Goal: Contribute content: Contribute content

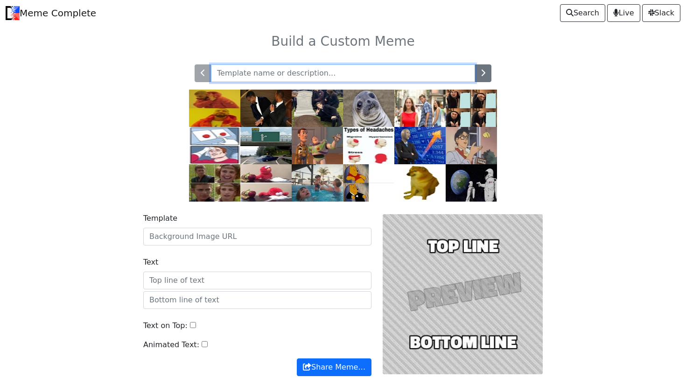
click at [319, 76] on input "text" at bounding box center [343, 73] width 264 height 18
type input "M"
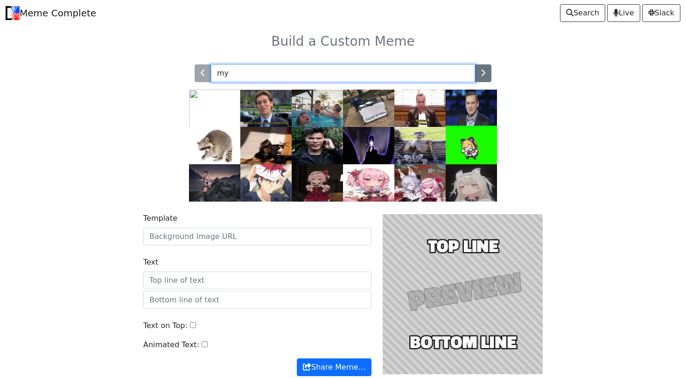
type input "m"
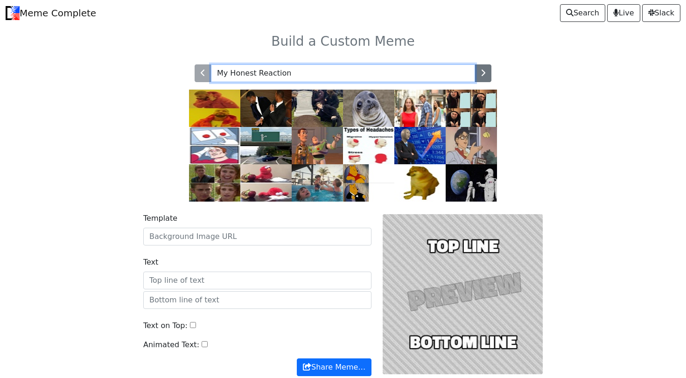
type input "My Honest Reaction"
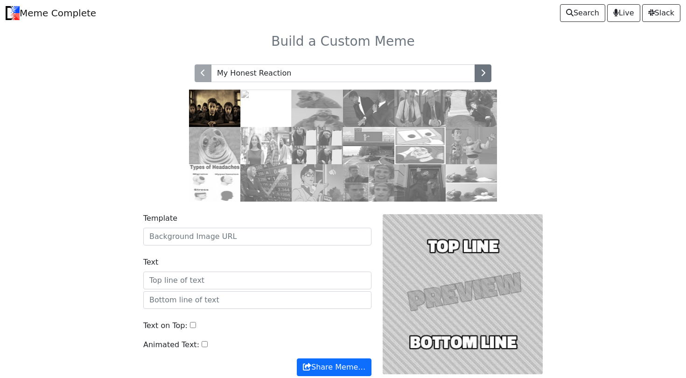
click at [127, 159] on div "My Honest Reaction" at bounding box center [343, 127] width 616 height 148
click at [162, 229] on input "Template" at bounding box center [257, 237] width 228 height 18
paste input "https://d3cm515ijfiu6w.cloudfront.net/wp-content/uploads/2025/04/05115156/isack…"
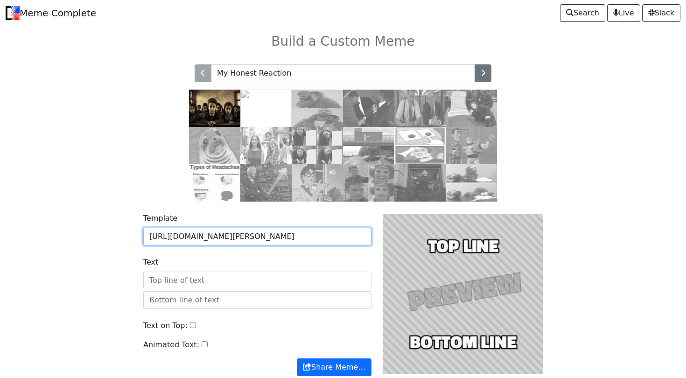
scroll to position [48, 0]
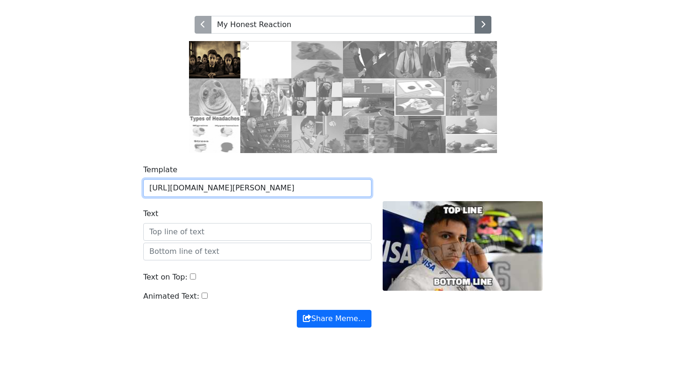
type input "https://d3cm515ijfiu6w.cloudfront.net/wp-content/uploads/2025/04/05115156/isack…"
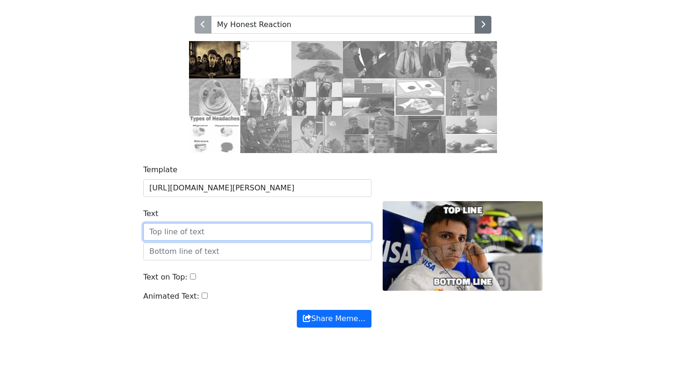
click at [211, 227] on input "Text" at bounding box center [257, 232] width 228 height 18
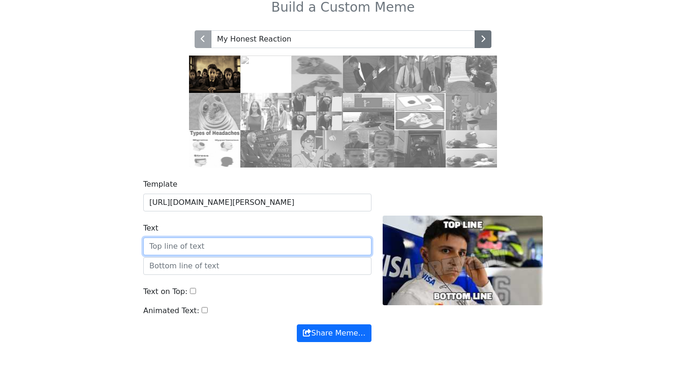
scroll to position [35, 0]
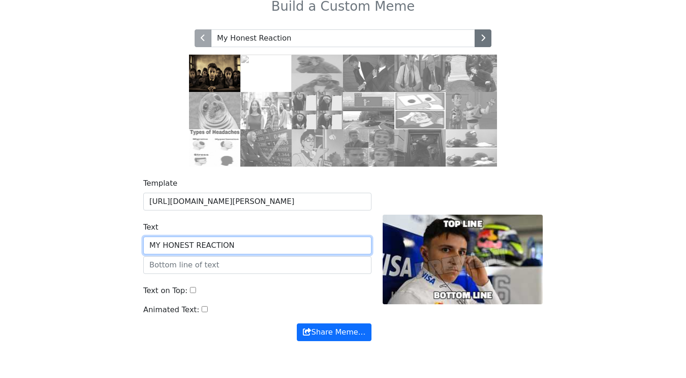
type input "MY HONEST REACTION"
click at [112, 254] on div "Template https://d3cm515ijfiu6w.cloudfront.net/wp-content/uploads/2025/04/05115…" at bounding box center [343, 264] width 616 height 197
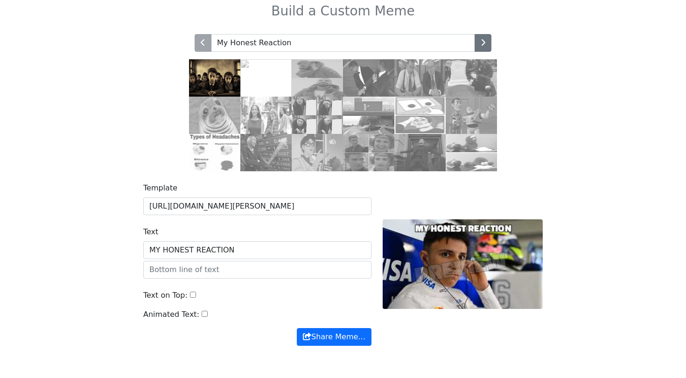
scroll to position [31, 0]
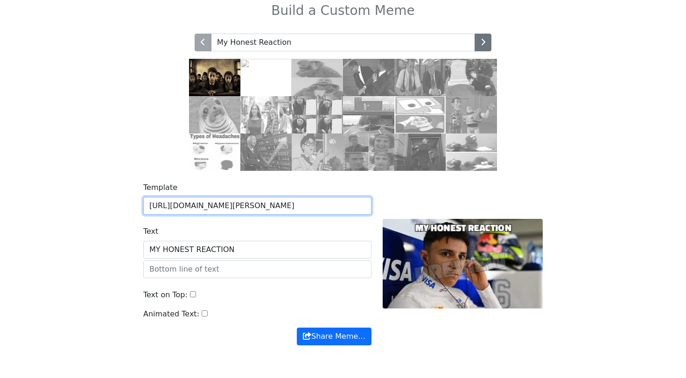
click at [216, 207] on input "https://d3cm515ijfiu6w.cloudfront.net/wp-content/uploads/2025/04/05115156/isack…" at bounding box center [257, 206] width 228 height 18
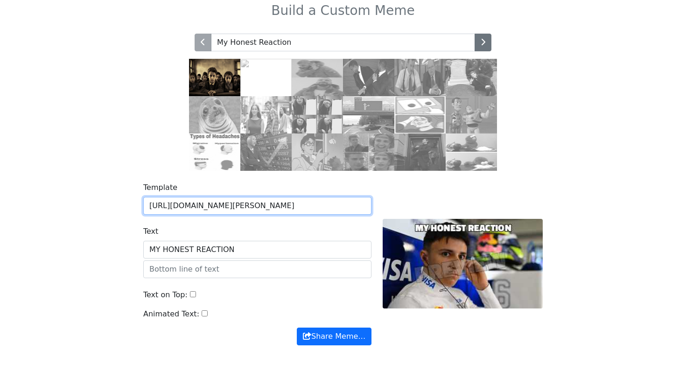
paste input "i.pinimg.com/1200x/95/f2/3b/95f23bdb6def6773d6ae63fd1b92fd5d"
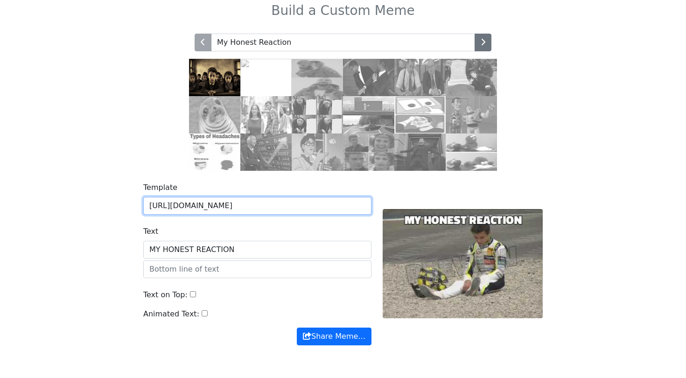
type input "https://i.pinimg.com/1200x/95/f2/3b/95f23bdb6def6773d6ae63fd1b92fd5d.jpg"
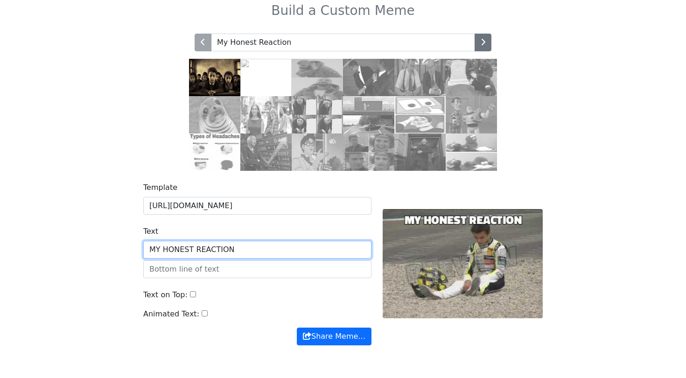
click at [242, 252] on input "MY HONEST REACTION" at bounding box center [257, 250] width 228 height 18
drag, startPoint x: 249, startPoint y: 249, endPoint x: 73, endPoint y: 244, distance: 175.4
click at [73, 244] on div "Template https://i.pinimg.com/1200x/95/f2/3b/95f23bdb6def6773d6ae63fd1b92fd5d.j…" at bounding box center [343, 269] width 616 height 197
click at [215, 249] on input "SAD LANDO" at bounding box center [257, 250] width 228 height 18
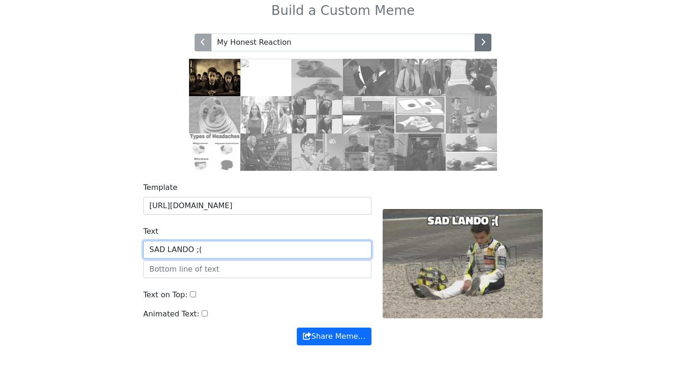
type input "SAD LANDO ;("
click at [557, 152] on div "My Honest Reaction" at bounding box center [343, 96] width 616 height 148
click at [191, 294] on input "Text on Top:" at bounding box center [193, 294] width 6 height 6
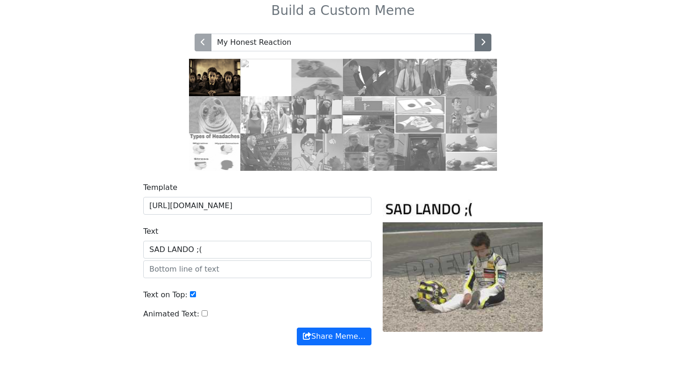
click at [190, 294] on input "Text on Top:" at bounding box center [193, 294] width 6 height 6
checkbox input "false"
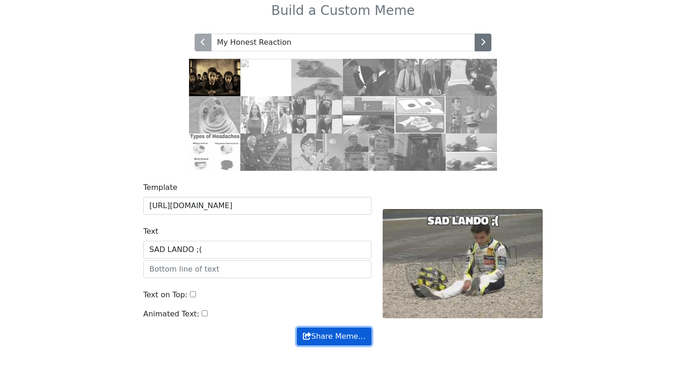
click at [332, 332] on button "Share Meme…" at bounding box center [334, 336] width 75 height 18
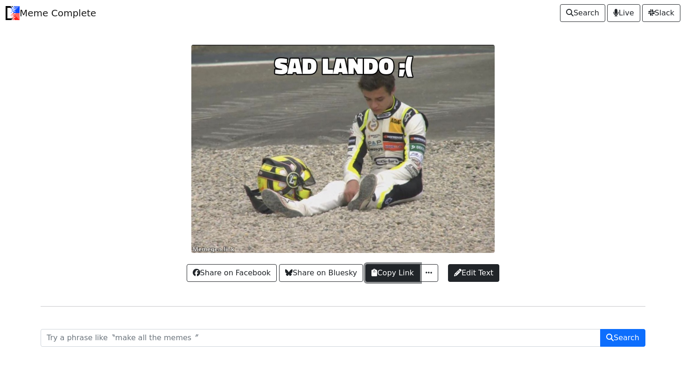
click at [399, 272] on button "Copy Link" at bounding box center [392, 273] width 54 height 18
click at [21, 9] on link "Meme Complete" at bounding box center [51, 13] width 90 height 19
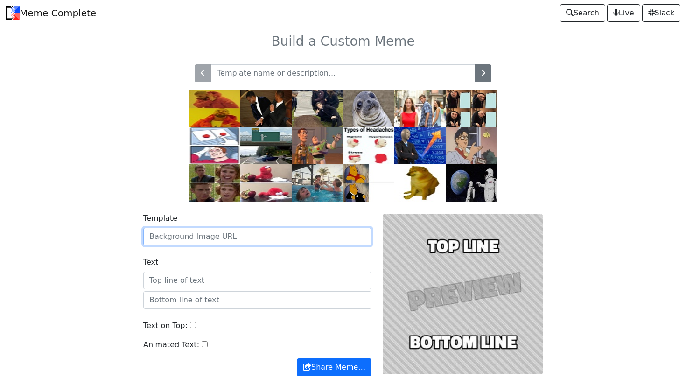
click at [236, 238] on input "Template" at bounding box center [257, 237] width 228 height 18
paste input "https://i.pinimg.com/736x/18/5c/1a/185c1a6fafb107998c68189e999efb88.jpg"
type input "https://i.pinimg.com/736x/18/5c/1a/185c1a6fafb107998c68189e999efb88.jpg"
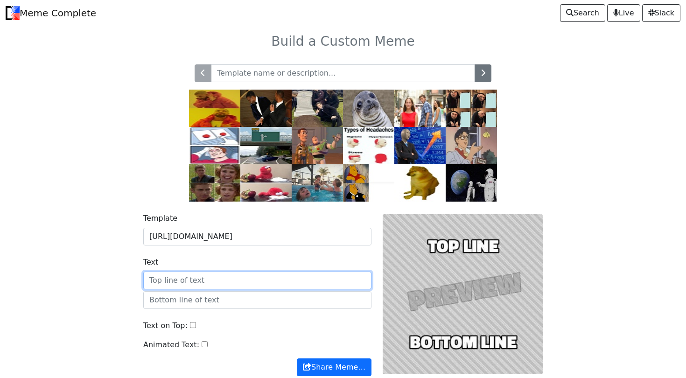
click at [212, 278] on input "Text" at bounding box center [257, 280] width 228 height 18
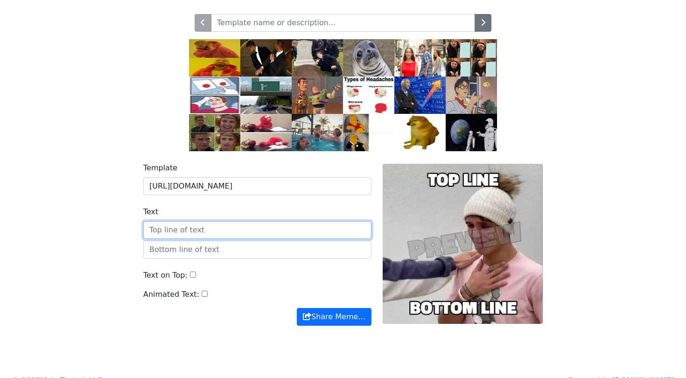
scroll to position [52, 0]
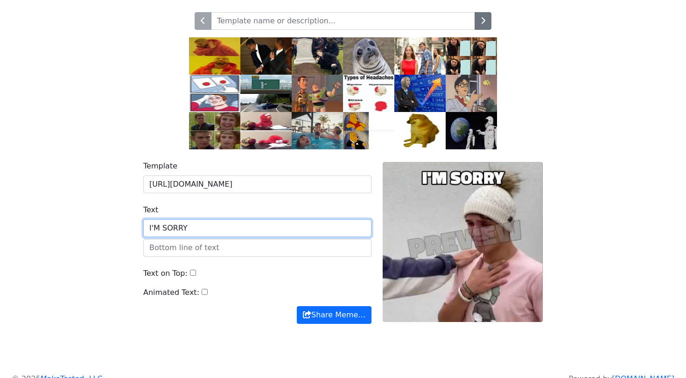
type input "I'M SORRY"
click at [129, 259] on div "Template https://i.pinimg.com/736x/18/5c/1a/185c1a6fafb107998c68189e999efb88.jp…" at bounding box center [343, 247] width 616 height 197
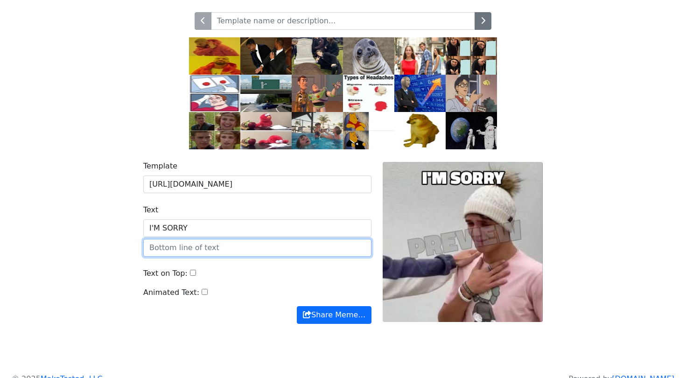
click at [204, 246] on input "text" at bounding box center [257, 248] width 228 height 18
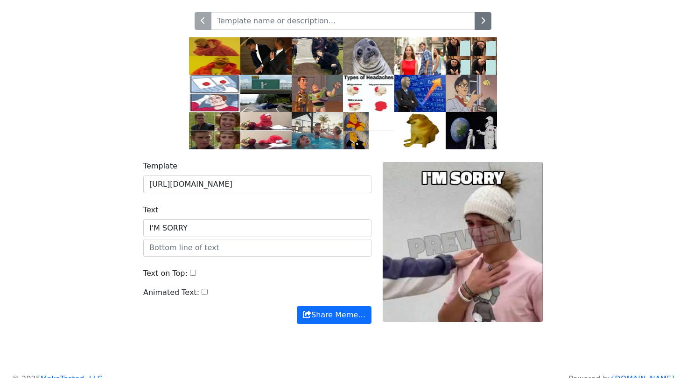
click at [99, 241] on div "Template https://i.pinimg.com/736x/18/5c/1a/185c1a6fafb107998c68189e999efb88.jp…" at bounding box center [343, 247] width 616 height 197
click at [304, 313] on span "submit" at bounding box center [307, 314] width 8 height 7
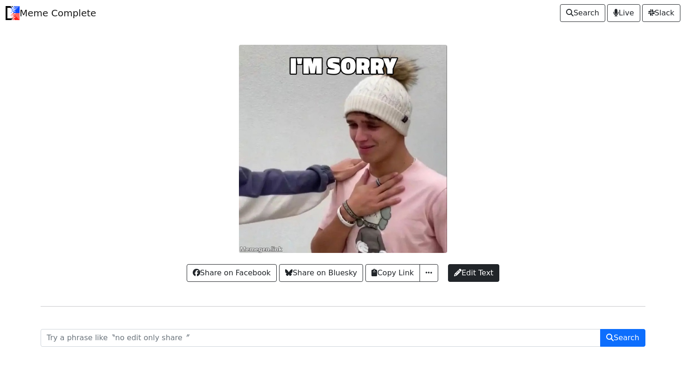
click at [395, 263] on div "Share on Facebook Share on Bluesky Copy Link Copy Image URL Copy Markdown Link …" at bounding box center [343, 268] width 604 height 31
click at [400, 270] on button "Copy Link" at bounding box center [392, 273] width 54 height 18
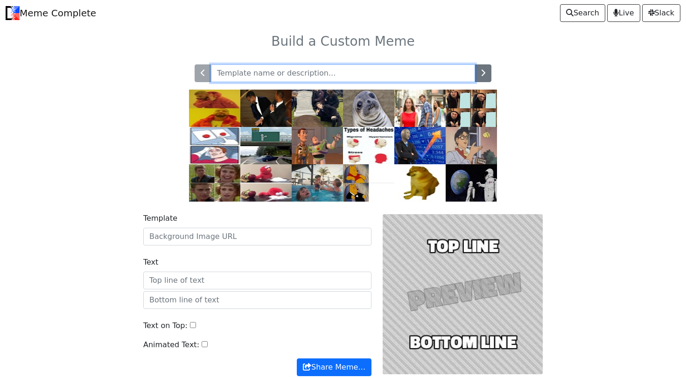
click at [277, 71] on input "text" at bounding box center [343, 73] width 264 height 18
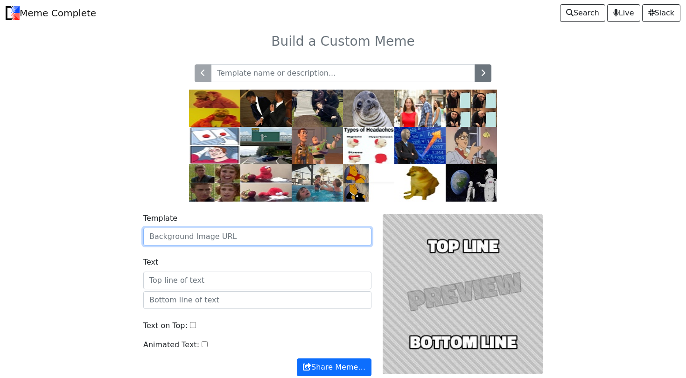
click at [227, 231] on input "Template" at bounding box center [257, 237] width 228 height 18
paste input "https://i.pinimg.com/736x/3d/fd/90/3dfd9033dc04061e04ddd7474b5b24d7.jpg"
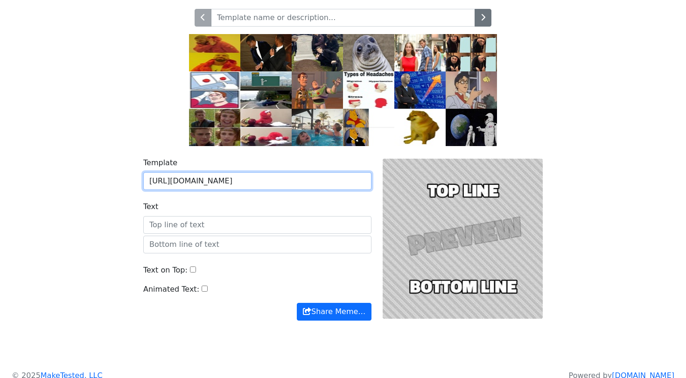
scroll to position [56, 0]
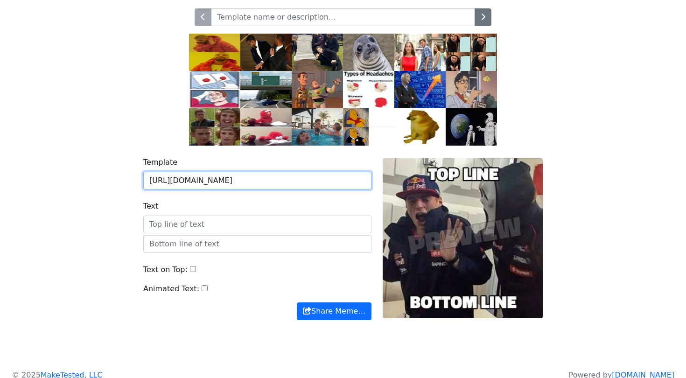
type input "https://i.pinimg.com/736x/3d/fd/90/3dfd9033dc04061e04ddd7474b5b24d7.jpg"
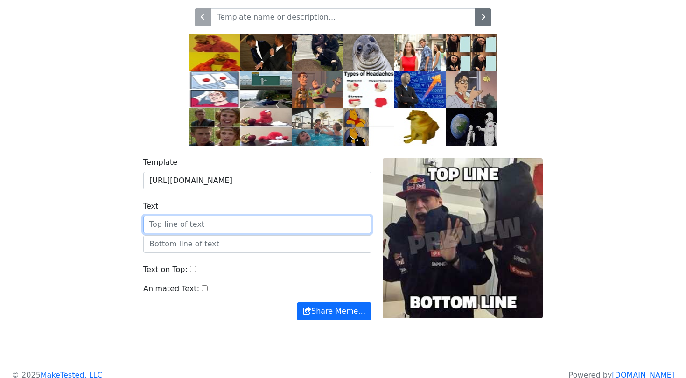
click at [212, 215] on input "Text" at bounding box center [257, 224] width 228 height 18
type input "OH GWOSH"
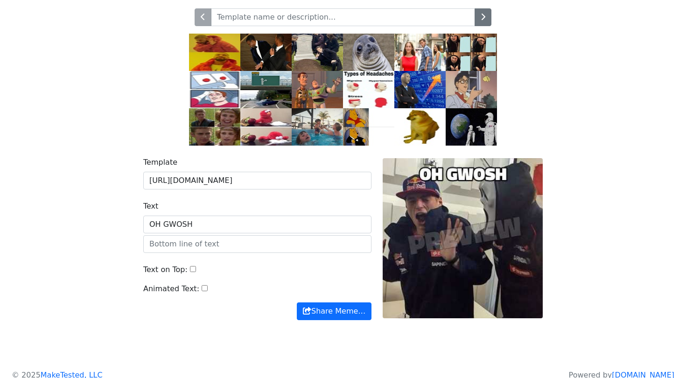
click at [236, 346] on div "Build a Custom Meme" at bounding box center [343, 167] width 616 height 395
click at [335, 309] on button "Share Meme…" at bounding box center [334, 311] width 75 height 18
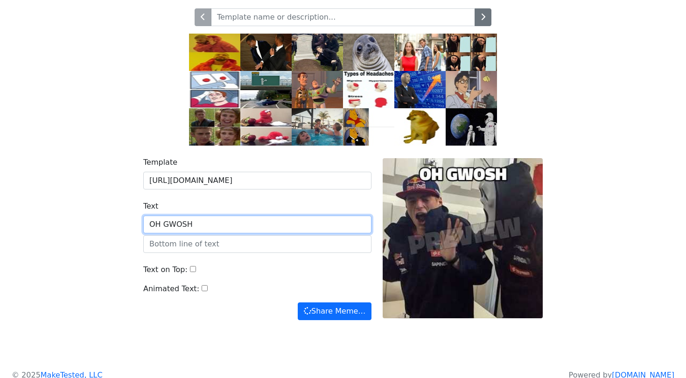
drag, startPoint x: 204, startPoint y: 222, endPoint x: 111, endPoint y: 222, distance: 92.8
click at [111, 222] on div "Template https://i.pinimg.com/736x/3d/fd/90/3dfd9033dc04061e04ddd7474b5b24d7.jp…" at bounding box center [343, 243] width 616 height 197
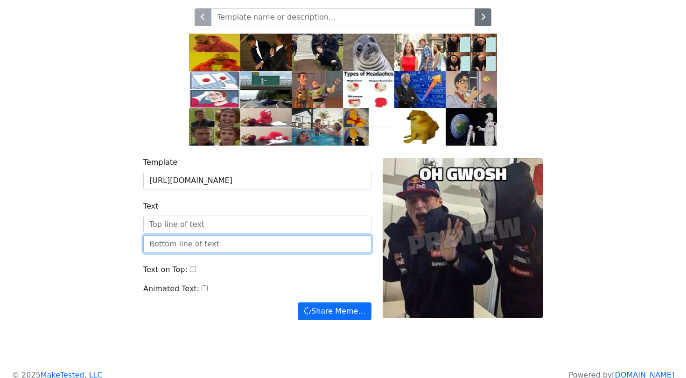
click at [154, 248] on input "text" at bounding box center [257, 244] width 228 height 18
paste input "OH GWOSH"
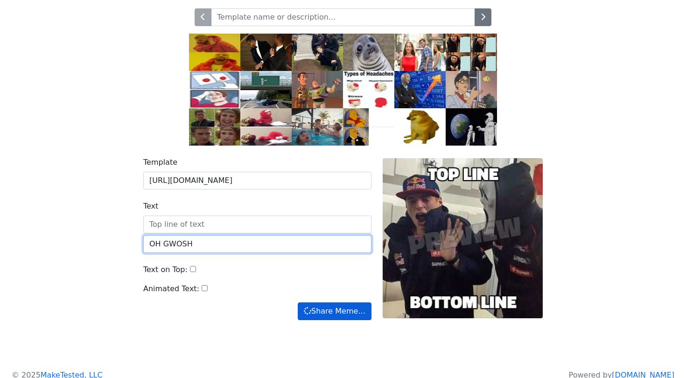
type input "OH GWOSH"
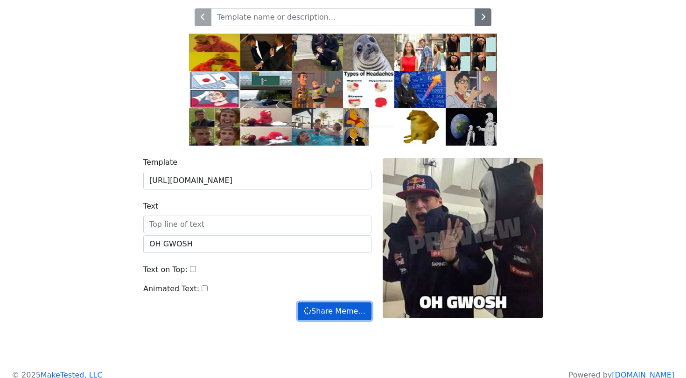
click at [334, 319] on button "Share Meme…" at bounding box center [335, 311] width 74 height 18
click at [326, 312] on button "Share Meme…" at bounding box center [335, 311] width 74 height 18
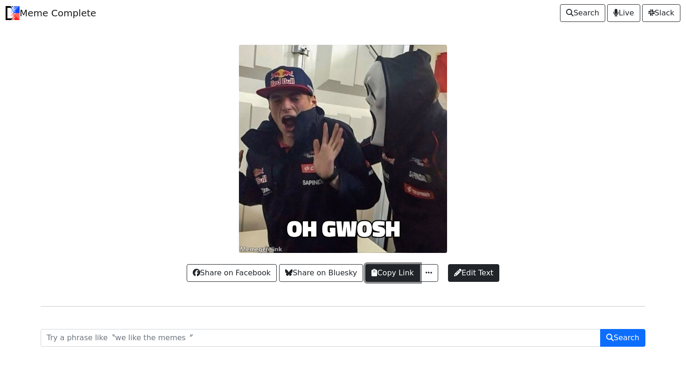
click at [390, 272] on button "Copy Link" at bounding box center [392, 273] width 54 height 18
